Goal: Task Accomplishment & Management: Use online tool/utility

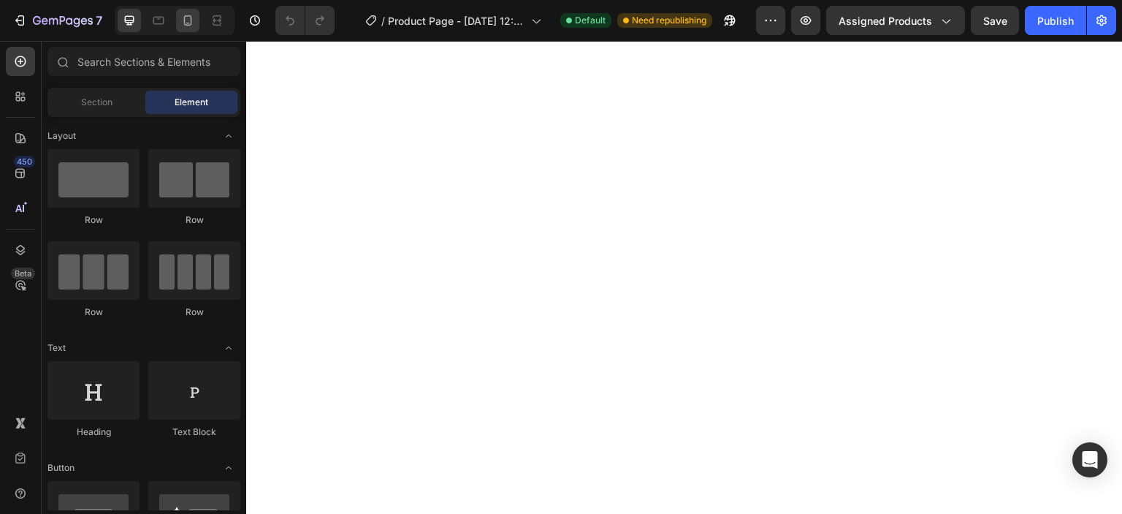
click at [188, 20] on icon at bounding box center [187, 20] width 15 height 15
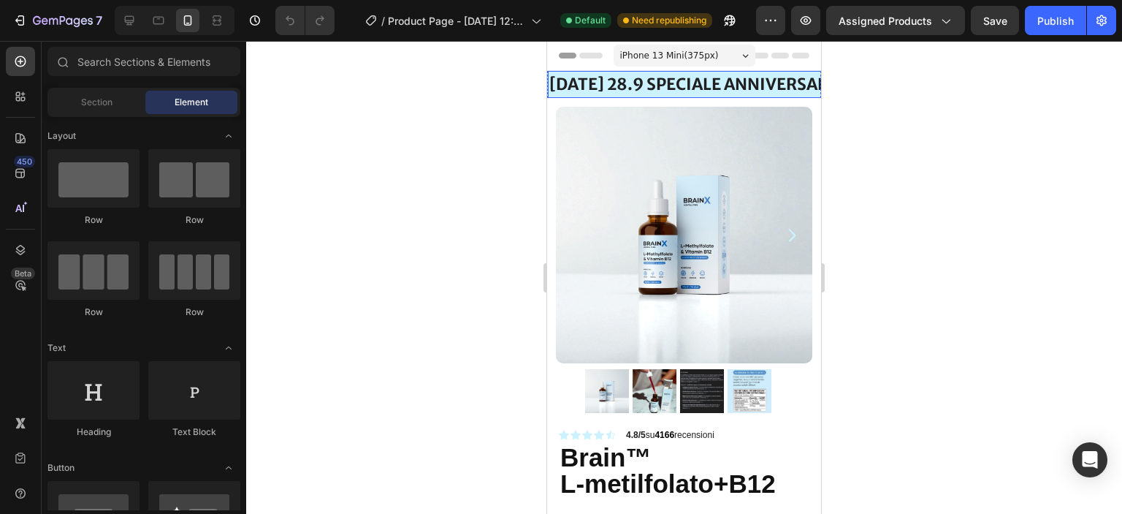
click at [602, 84] on strong "[DATE] 28.9 speciale ANNIVERSARIO" at bounding box center [697, 84] width 297 height 20
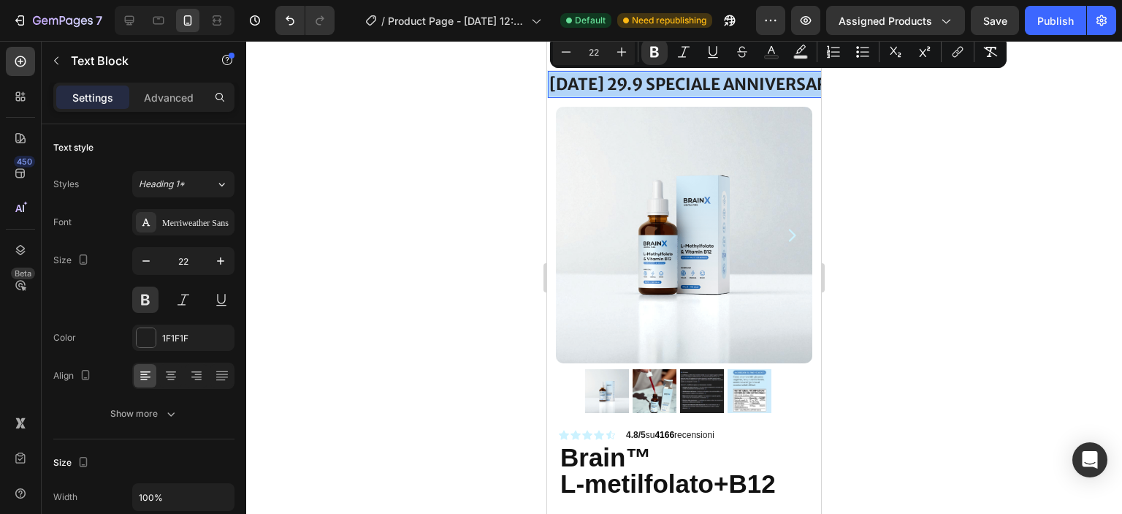
drag, startPoint x: 551, startPoint y: 82, endPoint x: 871, endPoint y: 83, distance: 320.0
drag, startPoint x: 807, startPoint y: 85, endPoint x: 462, endPoint y: 83, distance: 344.8
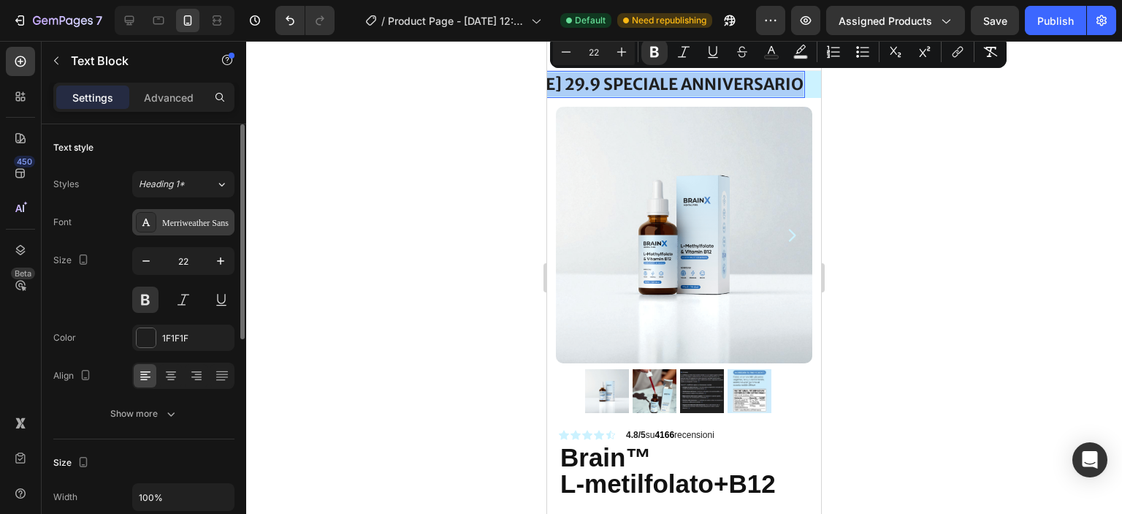
click at [169, 221] on div "Merriweather Sans" at bounding box center [196, 222] width 69 height 13
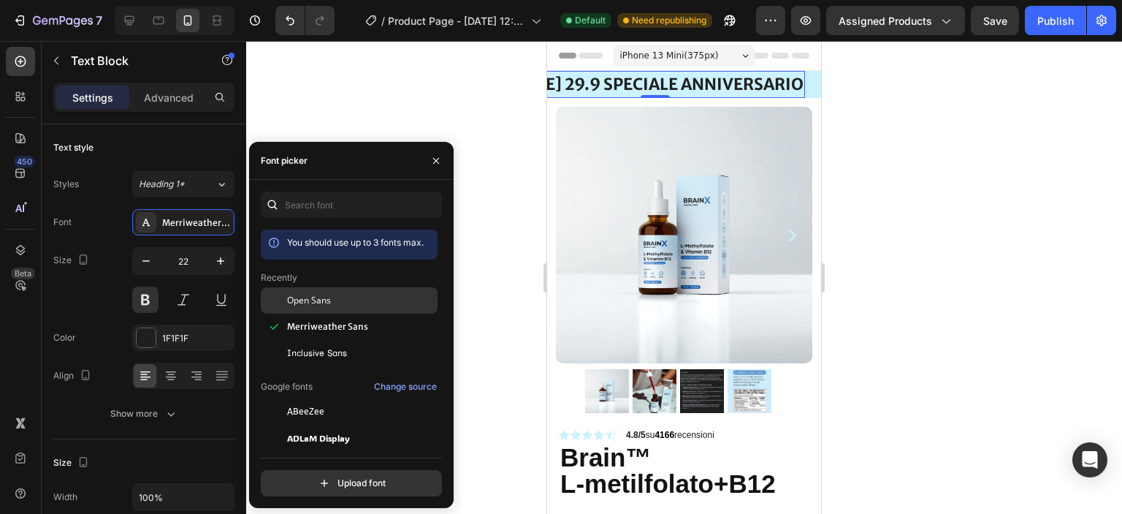
click at [321, 300] on span "Open Sans" at bounding box center [309, 300] width 44 height 13
click at [900, 211] on div at bounding box center [684, 277] width 876 height 473
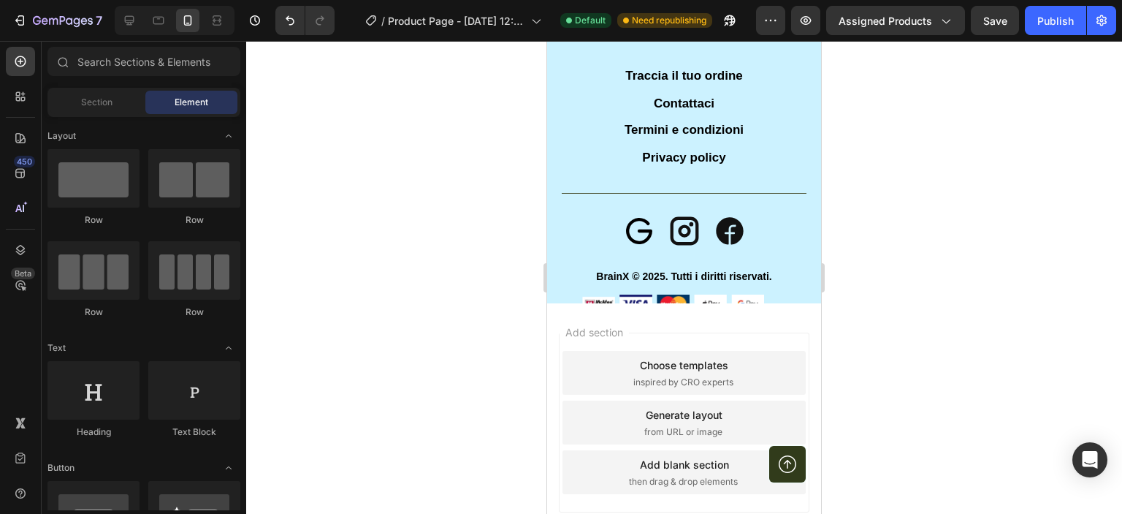
scroll to position [5017, 0]
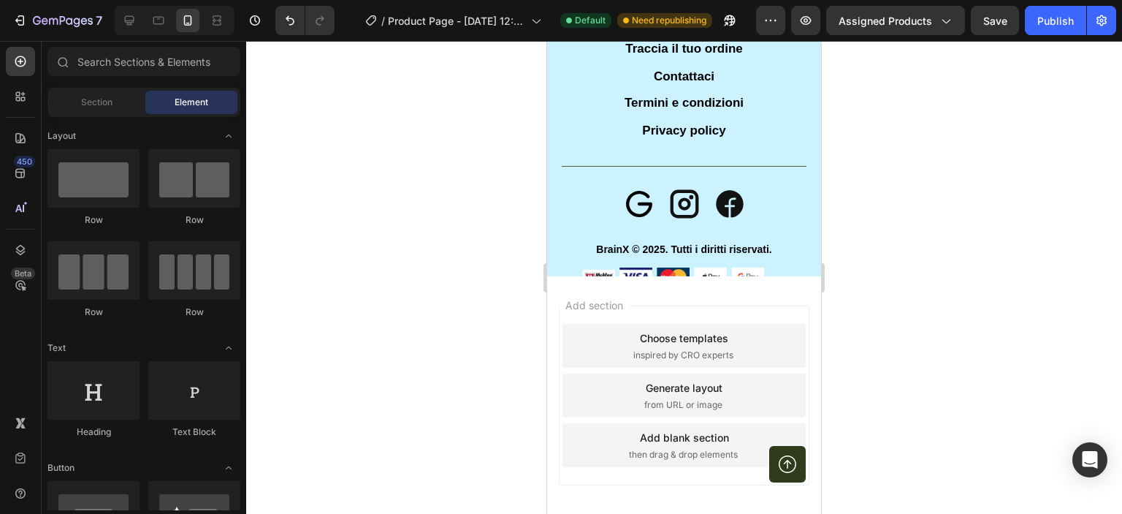
drag, startPoint x: 1044, startPoint y: 29, endPoint x: 979, endPoint y: 77, distance: 80.5
click at [1044, 30] on button "Publish" at bounding box center [1055, 20] width 61 height 29
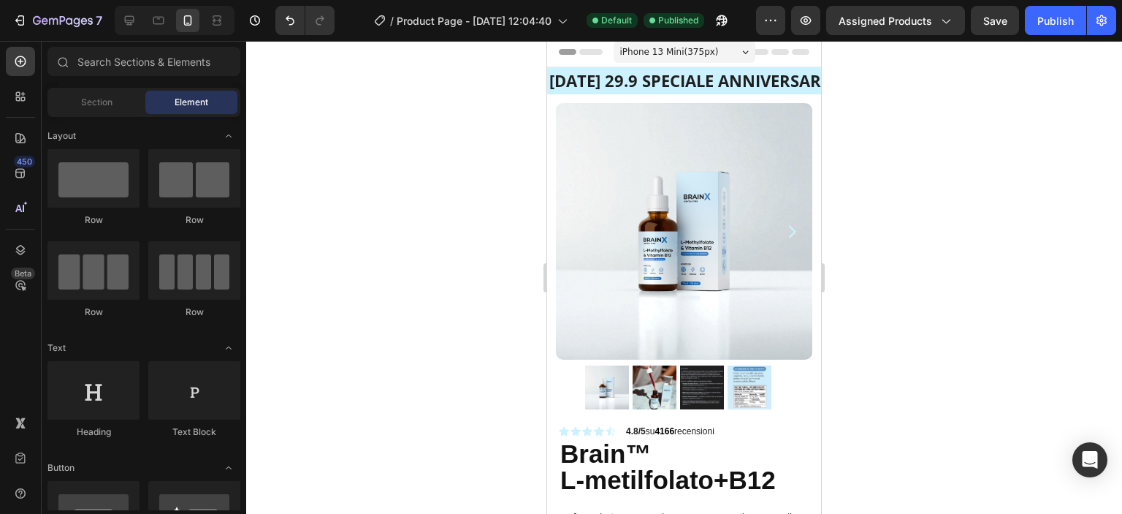
scroll to position [0, 0]
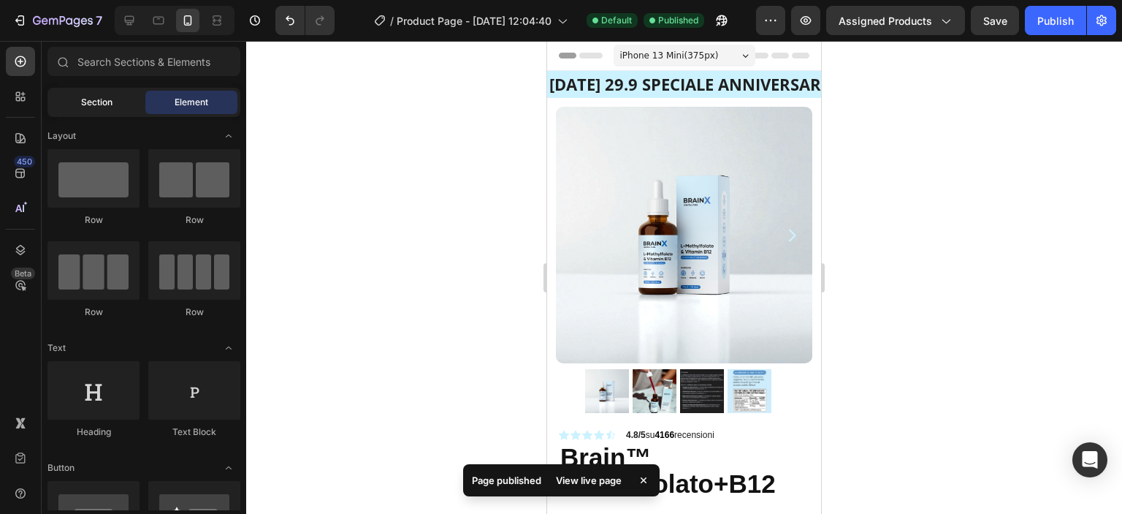
click at [113, 103] on div "Section" at bounding box center [96, 102] width 92 height 23
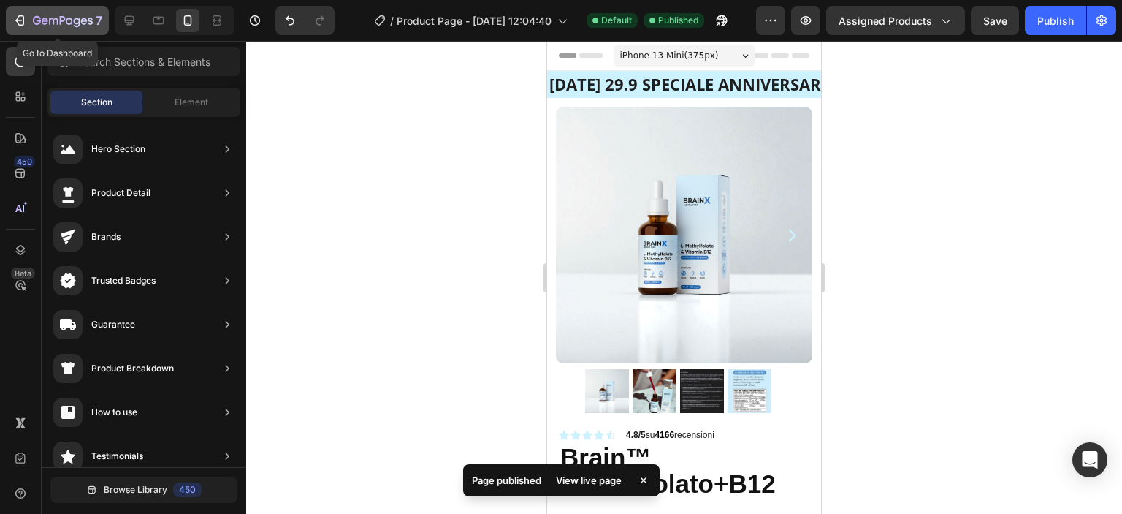
click at [23, 20] on icon "button" at bounding box center [21, 20] width 7 height 10
